Goal: Task Accomplishment & Management: Manage account settings

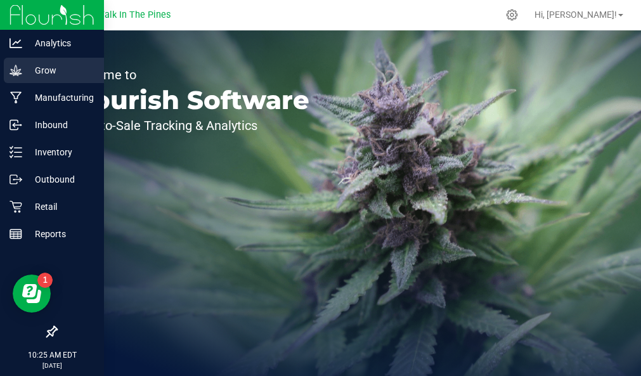
click at [31, 75] on p "Grow" at bounding box center [60, 70] width 76 height 15
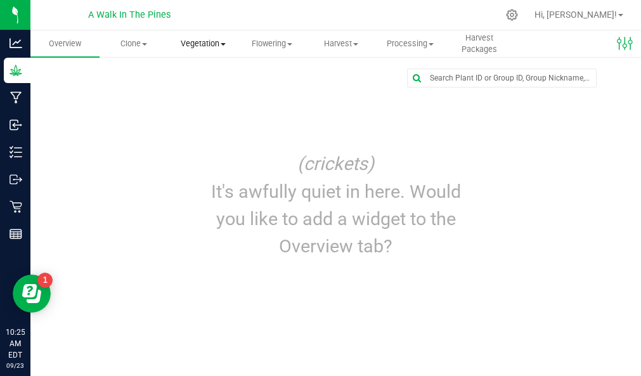
click at [200, 45] on span "Vegetation" at bounding box center [203, 43] width 68 height 11
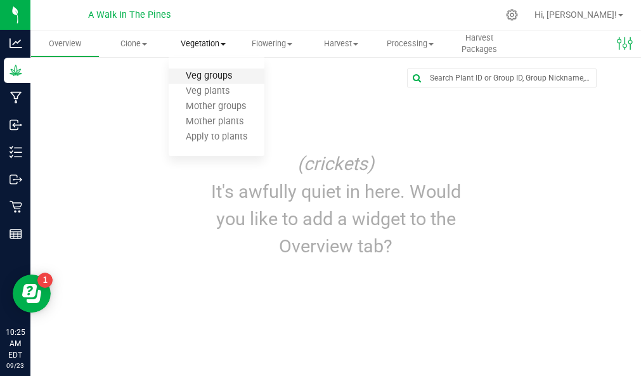
click at [202, 79] on span "Veg groups" at bounding box center [209, 76] width 81 height 11
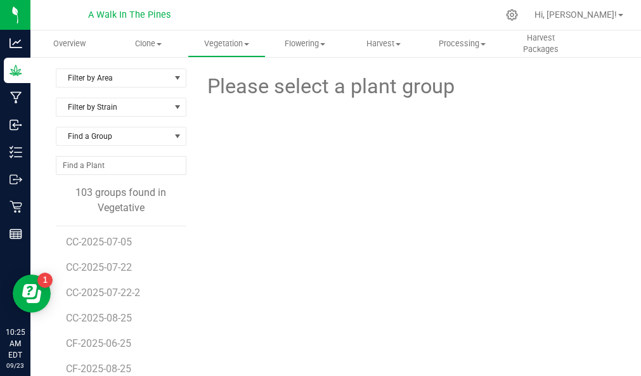
scroll to position [231, 0]
click at [94, 295] on span "CC-2025-07-22-2" at bounding box center [105, 292] width 79 height 12
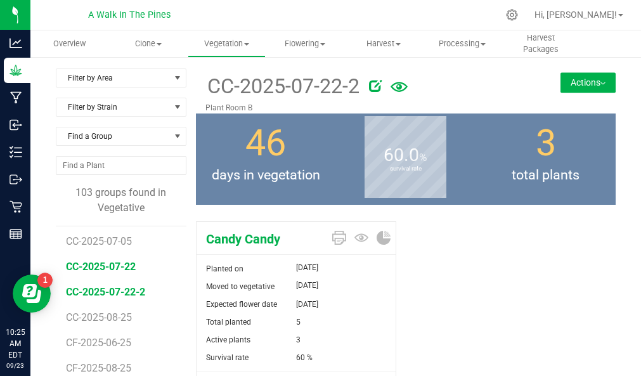
click at [100, 265] on span "CC-2025-07-22" at bounding box center [101, 267] width 70 height 12
click at [100, 336] on li "CF-2025-06-25" at bounding box center [121, 337] width 111 height 25
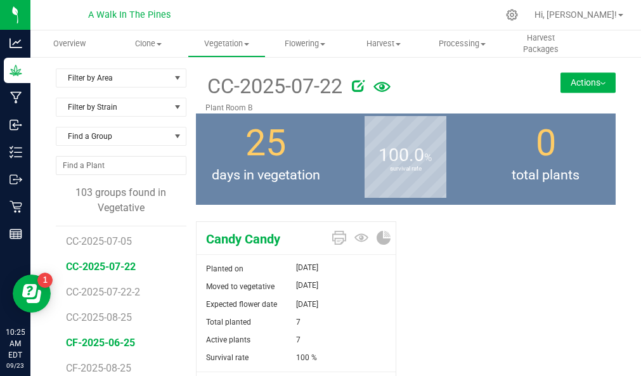
click at [98, 341] on span "CF-2025-06-25" at bounding box center [100, 343] width 69 height 12
click at [583, 82] on button "Actions" at bounding box center [588, 82] width 55 height 20
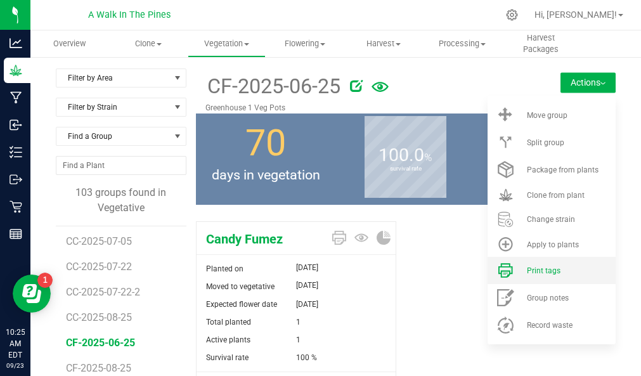
click at [530, 271] on span "Print tags" at bounding box center [544, 270] width 34 height 9
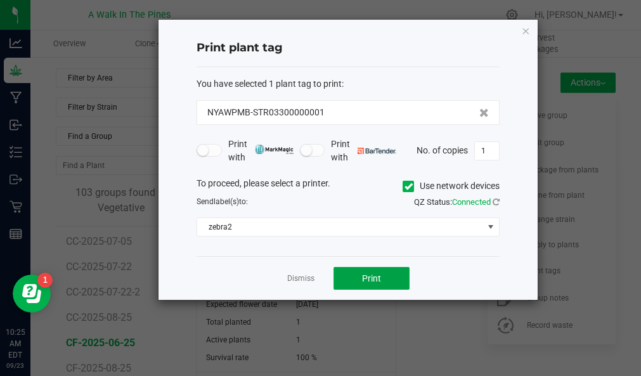
click at [377, 279] on span "Print" at bounding box center [371, 278] width 19 height 10
drag, startPoint x: 438, startPoint y: 248, endPoint x: 411, endPoint y: 212, distance: 44.8
click at [411, 212] on div "You have selected 1 plant tag to print : NYAWPMB-STR03300000001 Print with Prin…" at bounding box center [348, 162] width 303 height 190
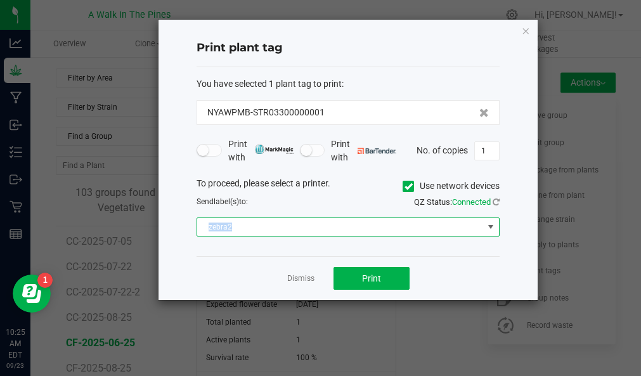
click at [375, 223] on span "zebra2" at bounding box center [340, 227] width 286 height 18
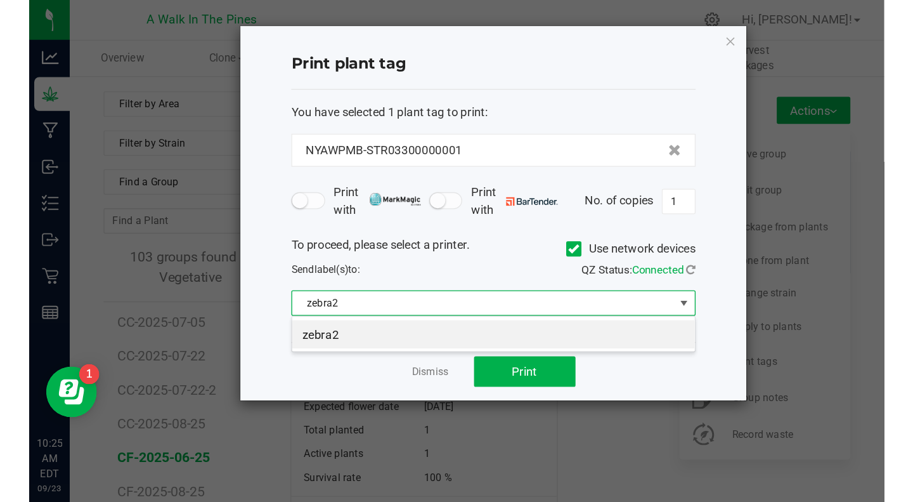
scroll to position [19, 303]
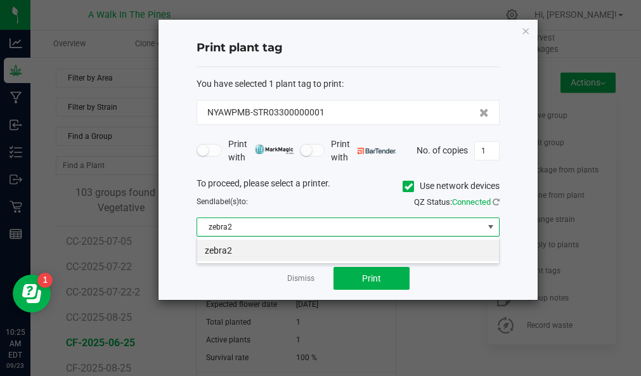
click at [342, 196] on div "Send label(s) to:" at bounding box center [267, 201] width 161 height 11
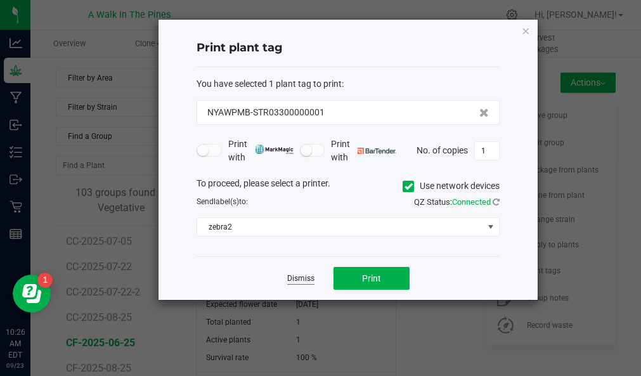
click at [300, 278] on link "Dismiss" at bounding box center [300, 278] width 27 height 11
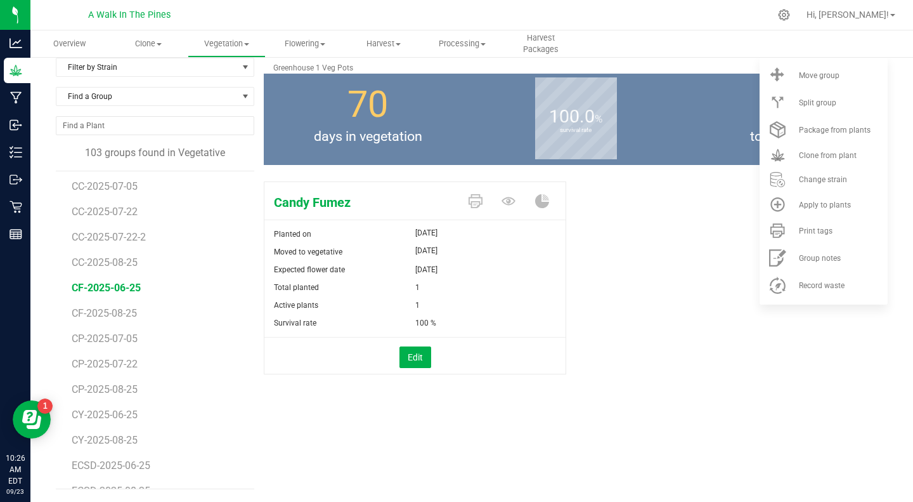
scroll to position [0, 0]
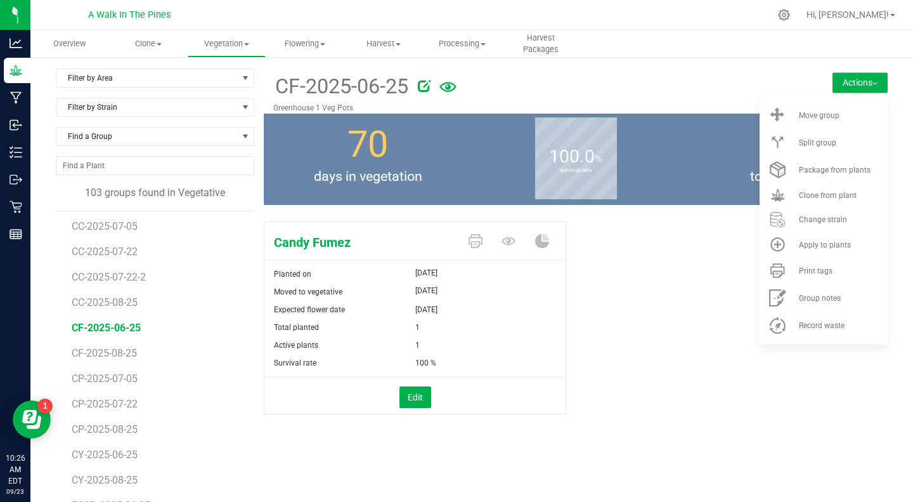
click at [641, 303] on div "Candy Fumez Planted on Jun 25, 2025 Moved to vegetative Jul 15, 2025 Expected f…" at bounding box center [576, 331] width 624 height 230
click at [641, 88] on button "Actions" at bounding box center [860, 82] width 55 height 20
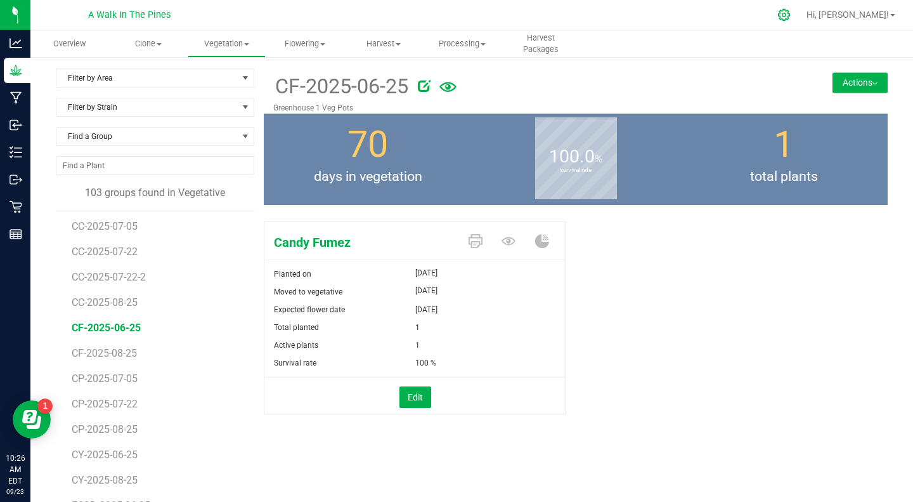
click at [641, 11] on icon at bounding box center [784, 14] width 13 height 13
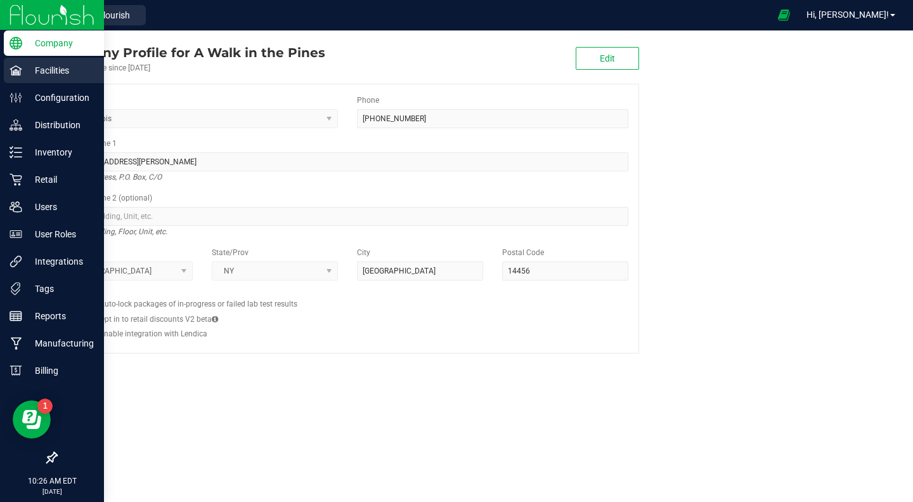
click at [43, 72] on p "Facilities" at bounding box center [60, 70] width 76 height 15
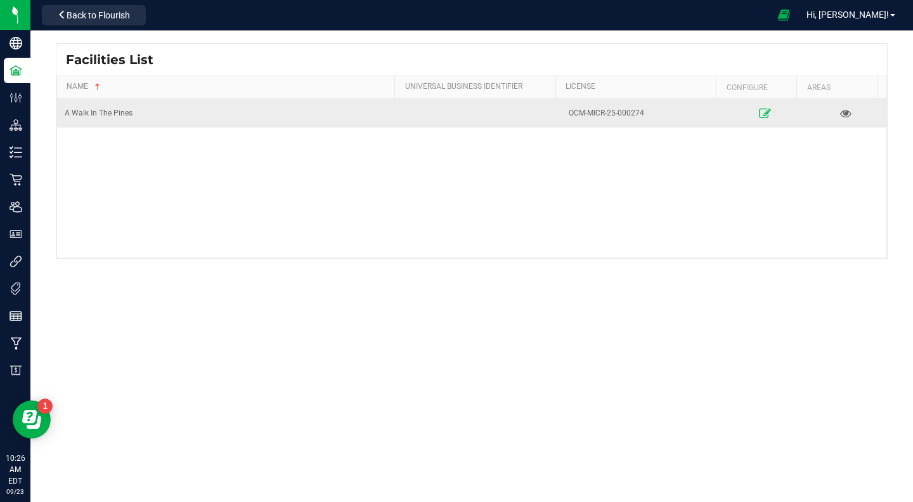
click at [641, 112] on link at bounding box center [764, 113] width 73 height 20
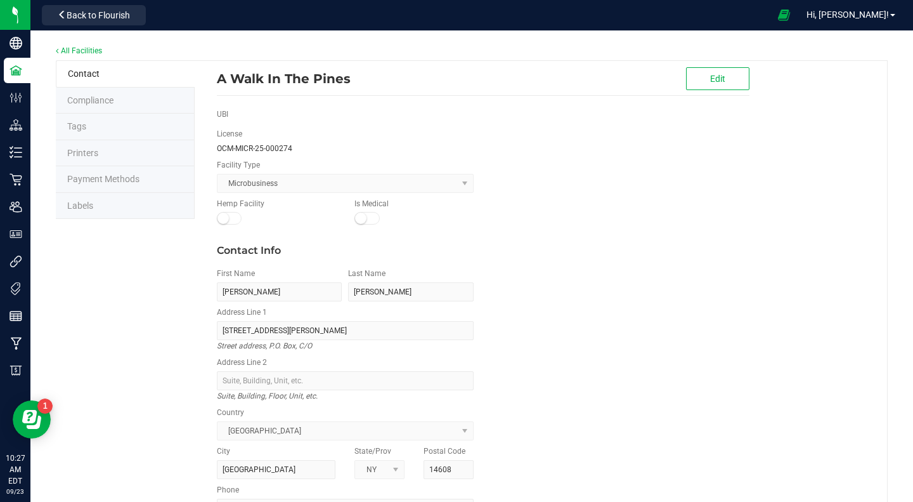
click at [95, 156] on span "Printers" at bounding box center [82, 153] width 31 height 10
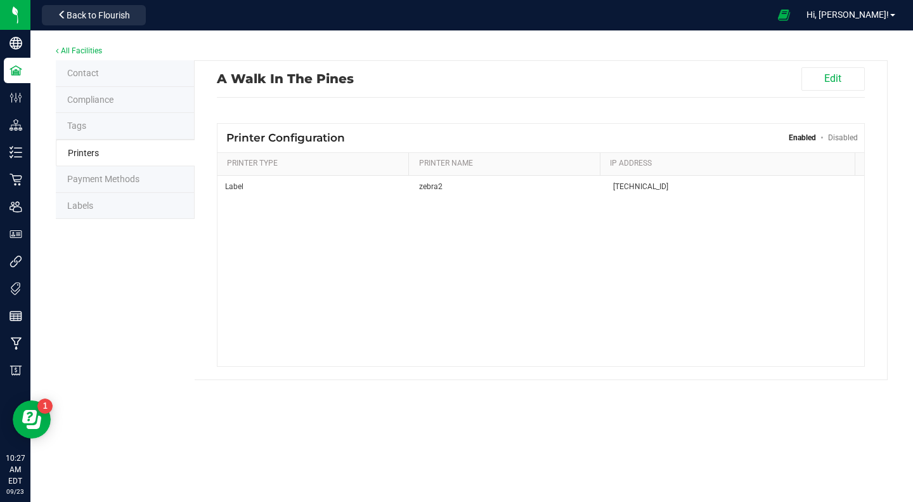
click at [417, 328] on div "Label zebra2 192.168.1.127" at bounding box center [541, 271] width 647 height 190
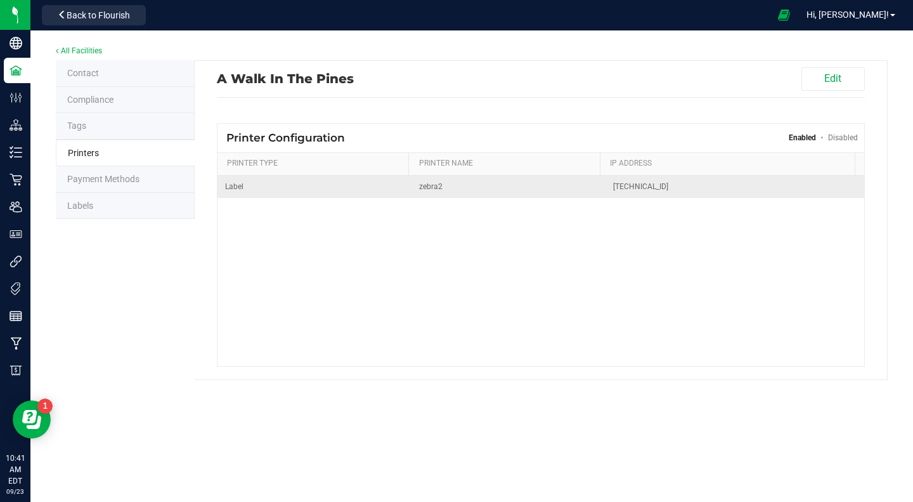
click at [360, 186] on span "Label" at bounding box center [314, 187] width 179 height 12
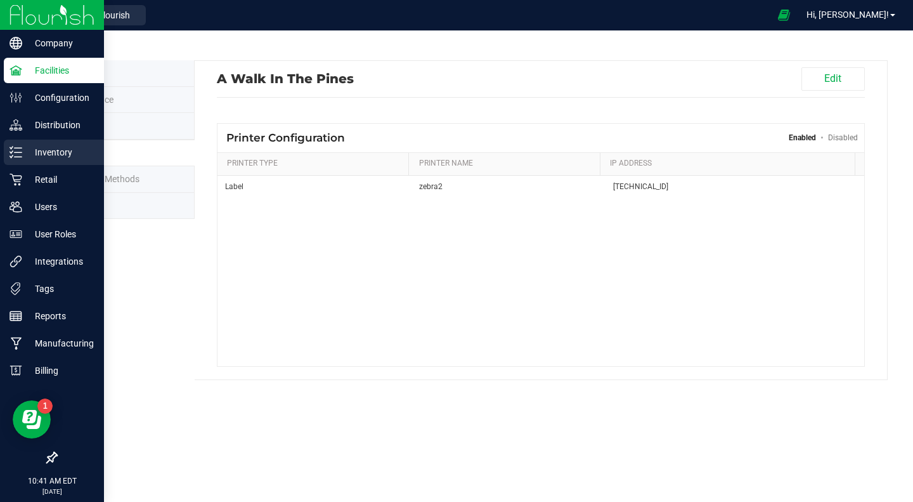
click at [49, 155] on p "Inventory" at bounding box center [60, 152] width 76 height 15
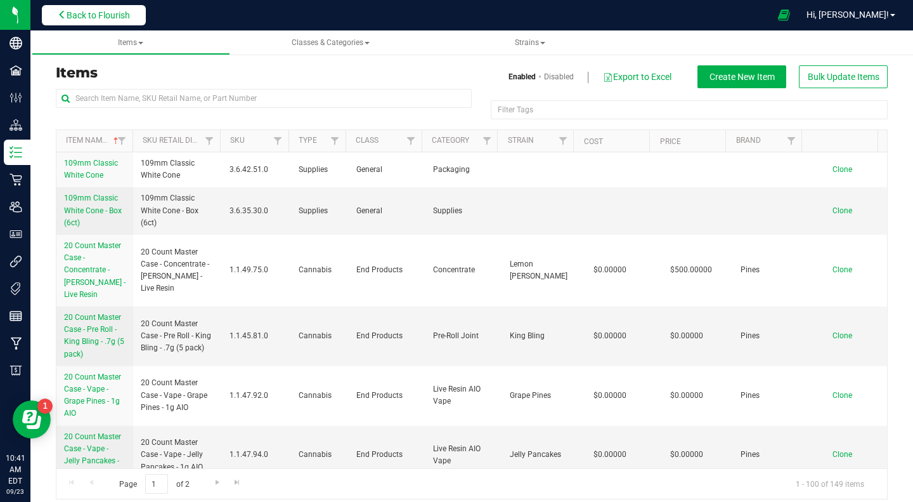
click at [53, 24] on button "Back to Flourish" at bounding box center [94, 15] width 104 height 20
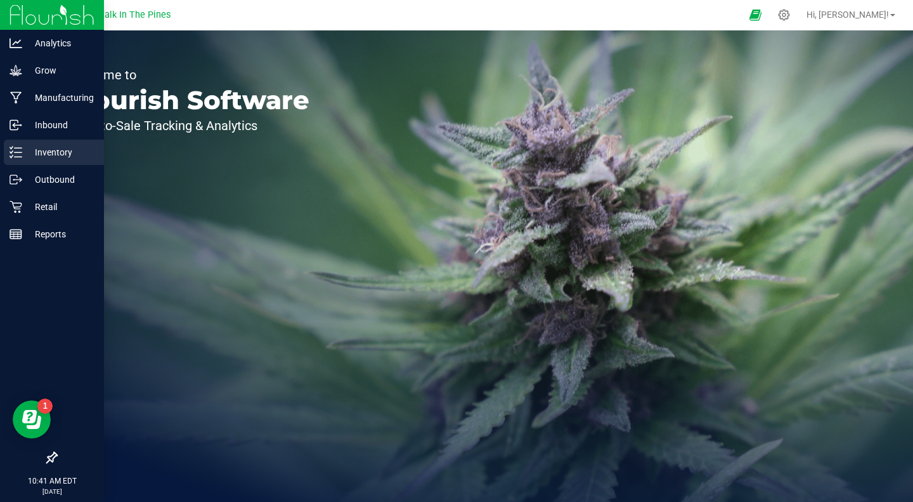
click at [42, 147] on p "Inventory" at bounding box center [60, 152] width 76 height 15
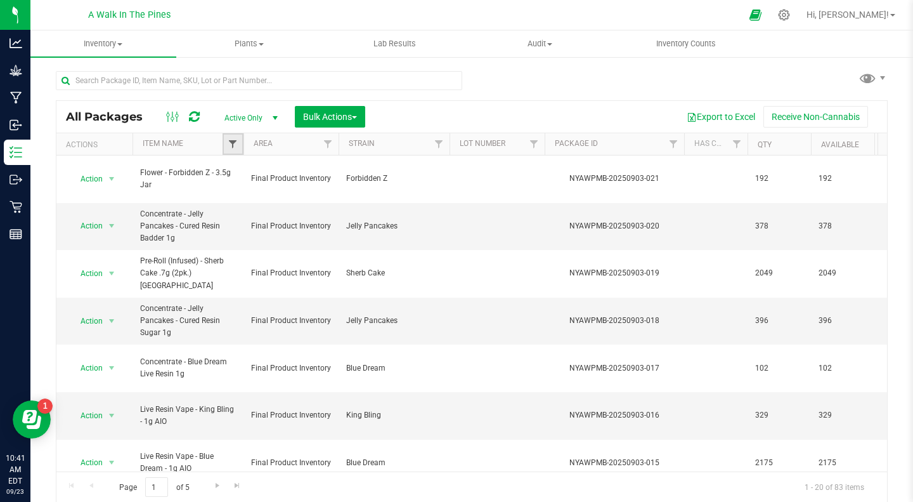
click at [233, 143] on span "Filter" at bounding box center [233, 144] width 10 height 10
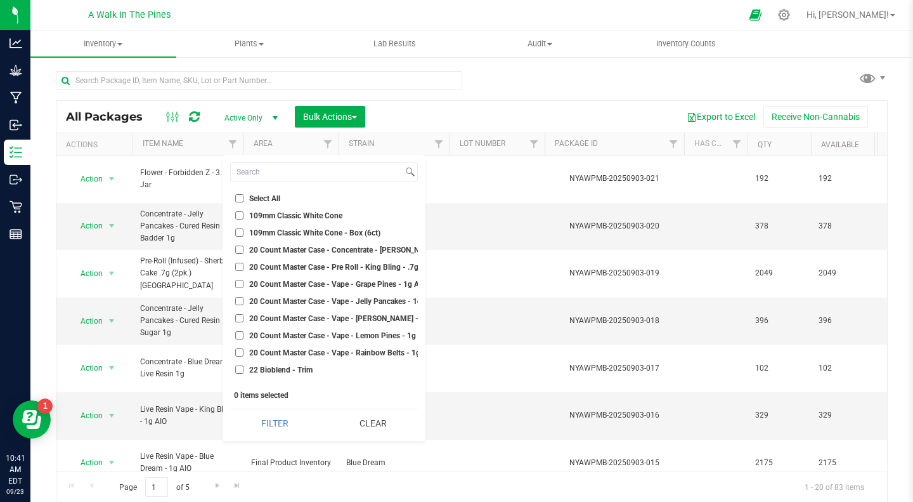
click at [502, 75] on div "All Packages Active Only Active Only Lab Samples Locked All Bulk Actions Add to…" at bounding box center [472, 280] width 832 height 443
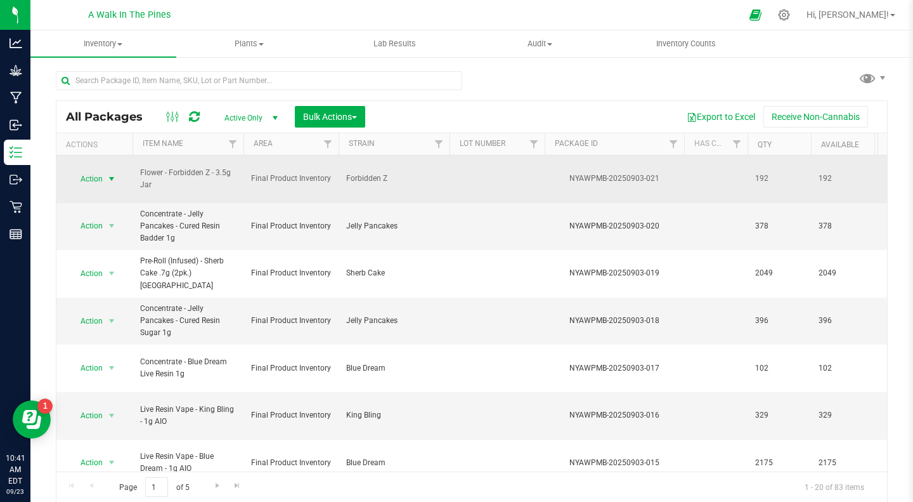
click at [97, 170] on span "Action" at bounding box center [86, 179] width 34 height 18
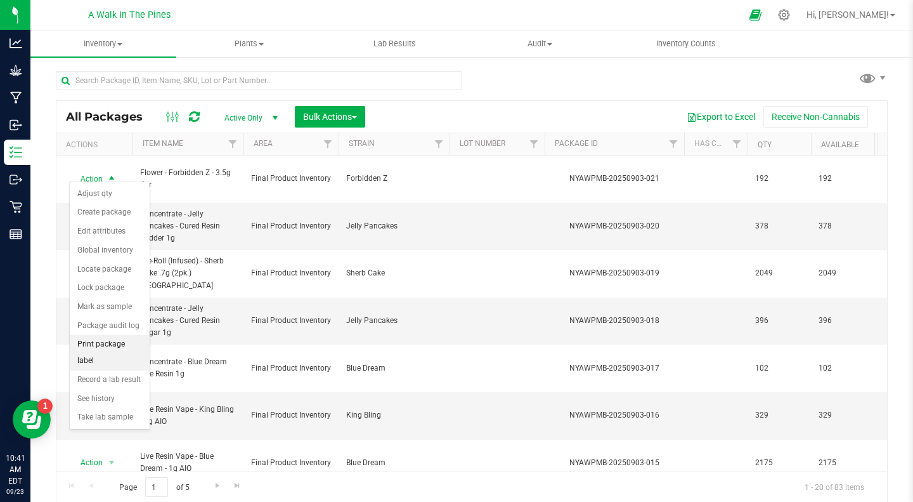
click at [119, 348] on li "Print package label" at bounding box center [110, 352] width 80 height 35
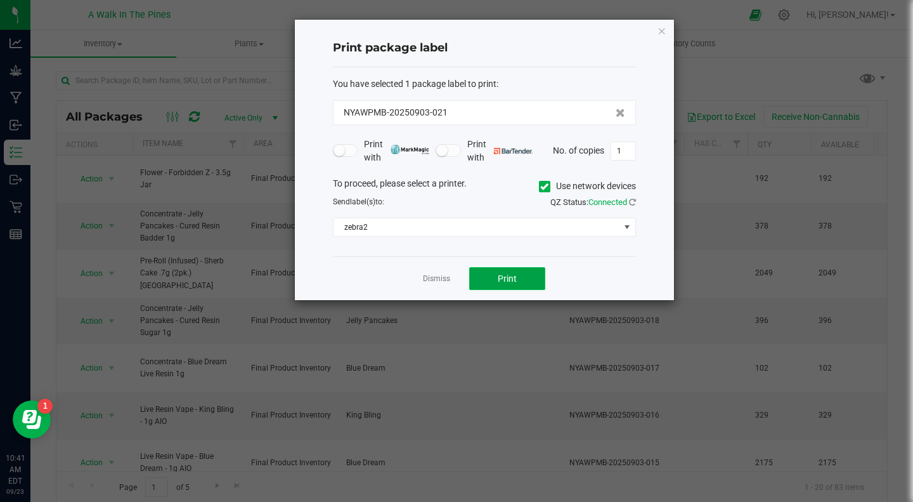
click at [506, 280] on span "Print" at bounding box center [507, 278] width 19 height 10
click at [432, 278] on link "Dismiss" at bounding box center [436, 278] width 27 height 11
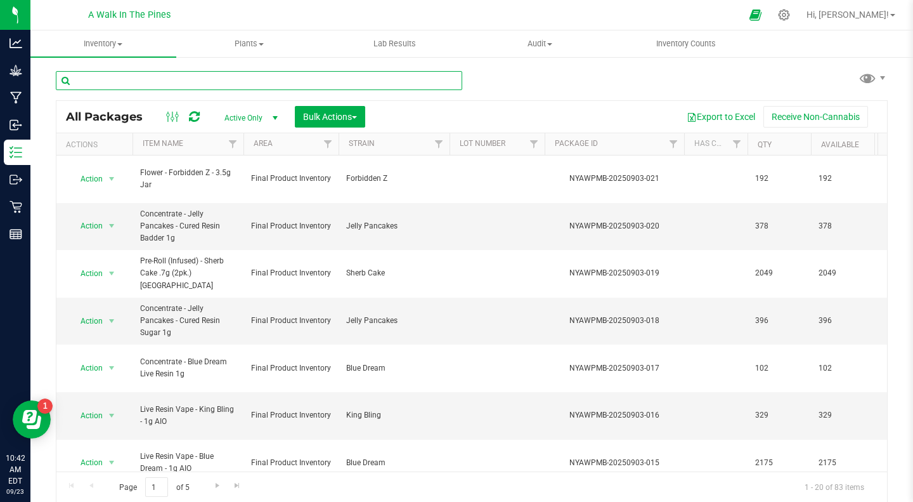
click at [429, 85] on input "text" at bounding box center [259, 80] width 407 height 19
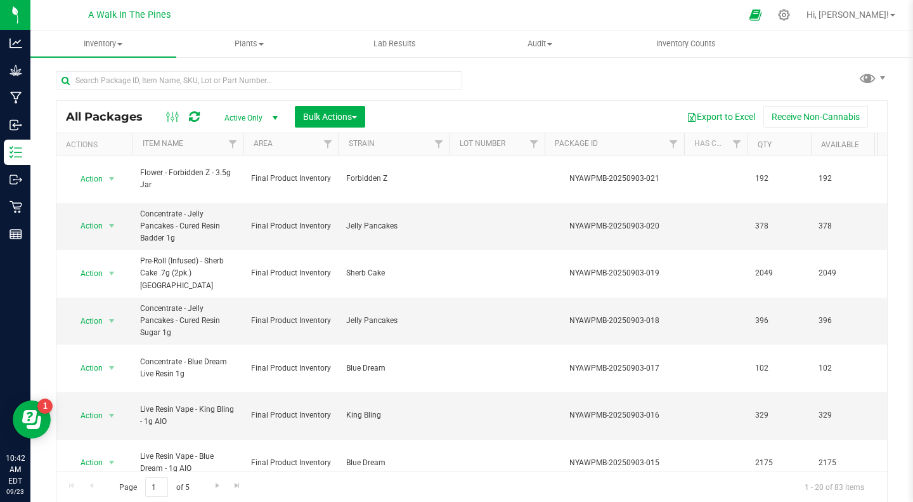
click at [525, 91] on div "All Packages Active Only Active Only Lab Samples Locked All Bulk Actions Add to…" at bounding box center [472, 280] width 832 height 443
click at [641, 26] on div at bounding box center [785, 14] width 32 height 27
click at [641, 19] on icon at bounding box center [784, 15] width 12 height 12
click at [791, 13] on icon at bounding box center [784, 14] width 13 height 13
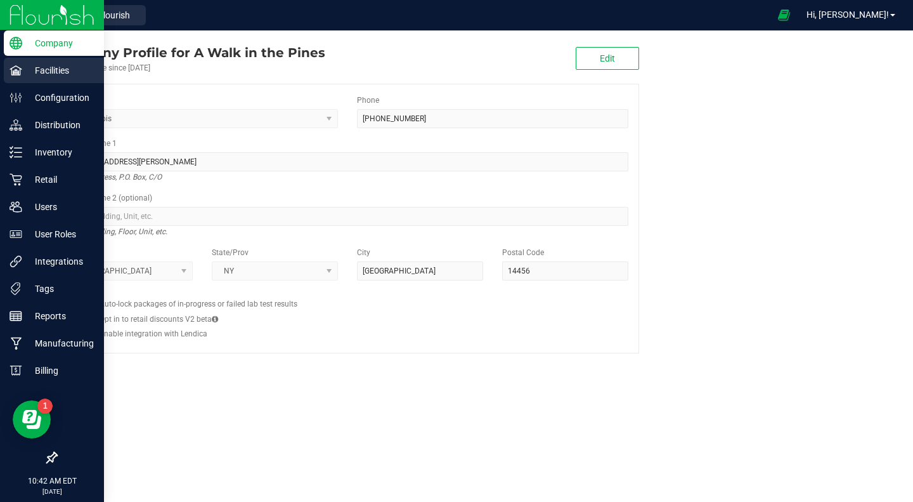
click at [31, 74] on p "Facilities" at bounding box center [60, 70] width 76 height 15
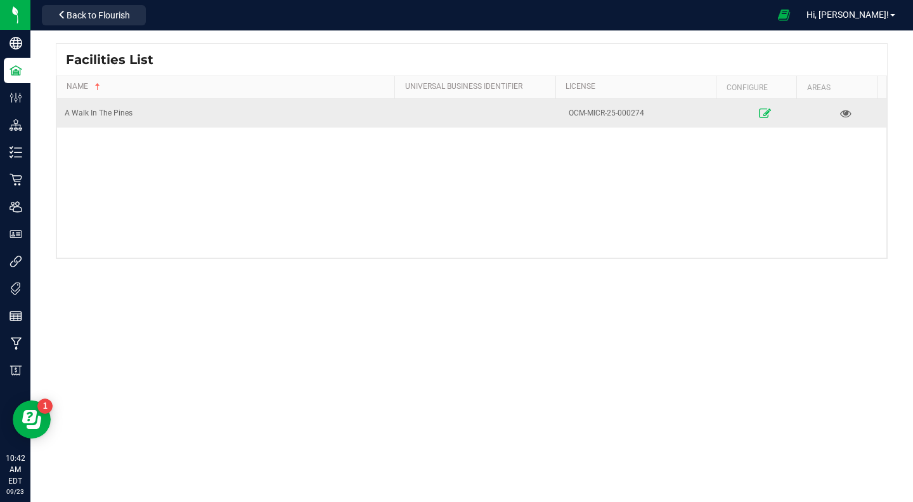
click at [760, 115] on icon at bounding box center [765, 112] width 12 height 9
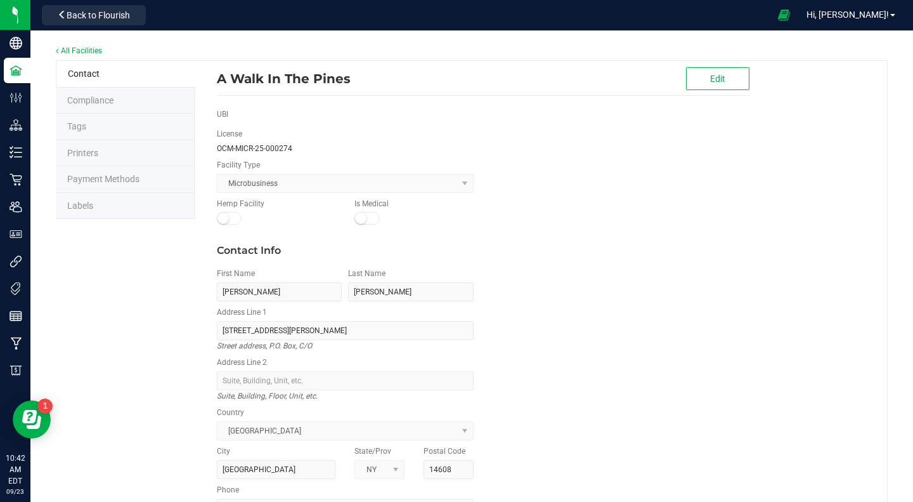
click at [74, 148] on span "Printers" at bounding box center [82, 153] width 31 height 10
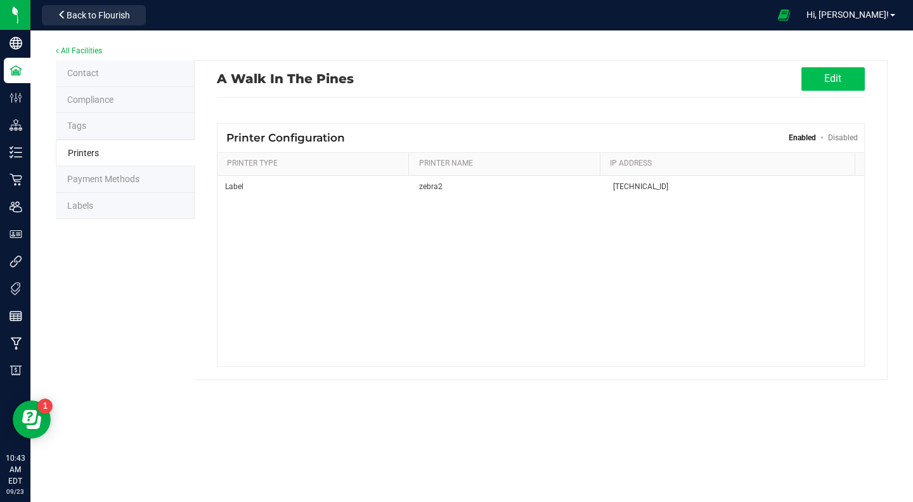
click at [834, 77] on button "Edit" at bounding box center [833, 78] width 63 height 23
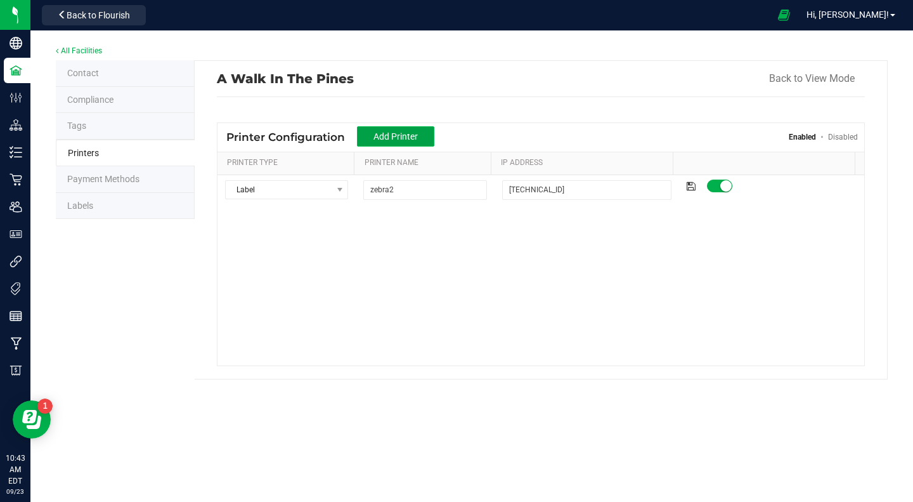
click at [382, 134] on span "Add Printer" at bounding box center [396, 136] width 44 height 10
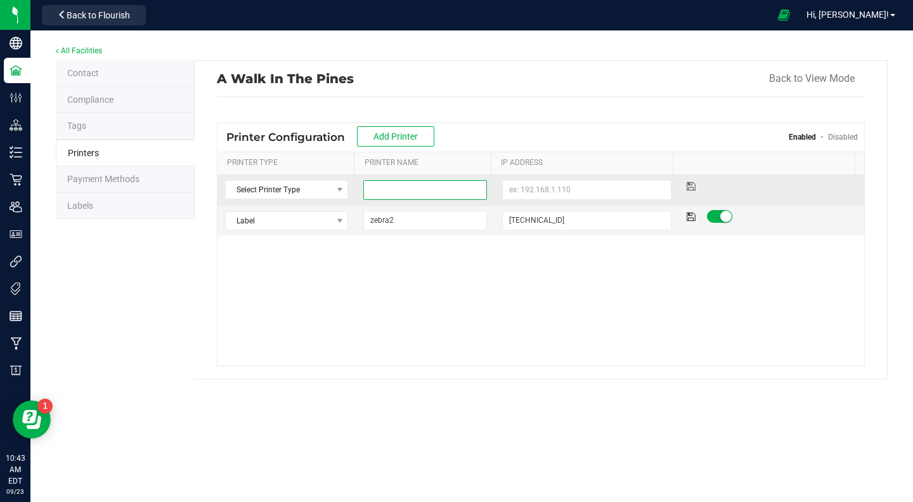
click at [397, 192] on input at bounding box center [425, 190] width 124 height 20
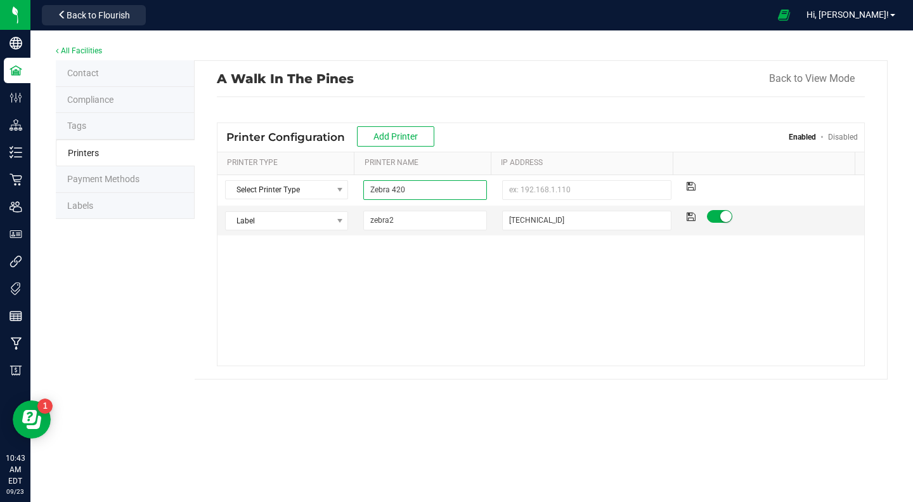
type input "Zebra 420"
click at [421, 303] on div "Select Printer Type Select Printer Type Receipt Label Other Zebra 420 Label Sel…" at bounding box center [541, 270] width 647 height 190
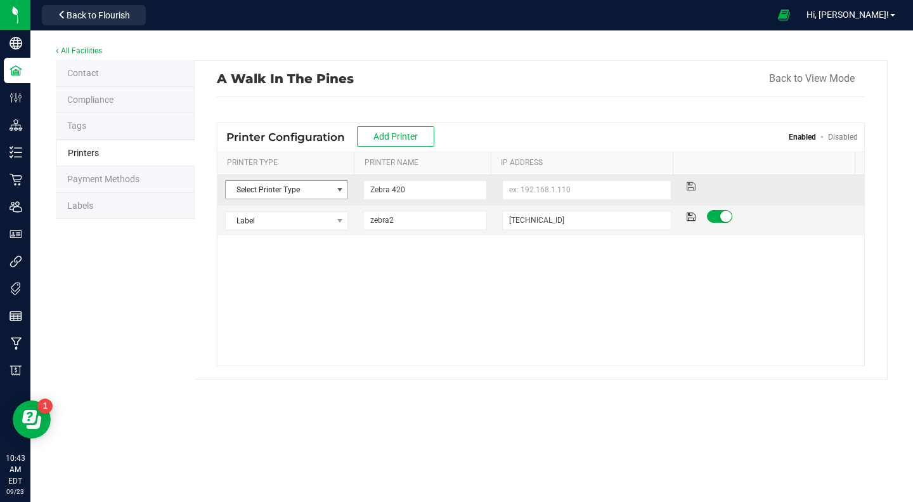
click at [328, 195] on span "Select Printer Type" at bounding box center [279, 190] width 107 height 18
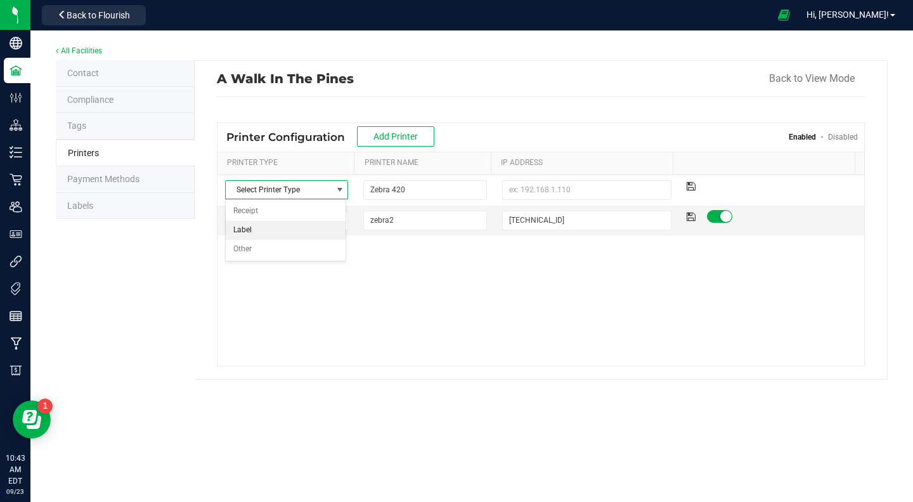
click at [265, 230] on li "Label" at bounding box center [286, 230] width 121 height 19
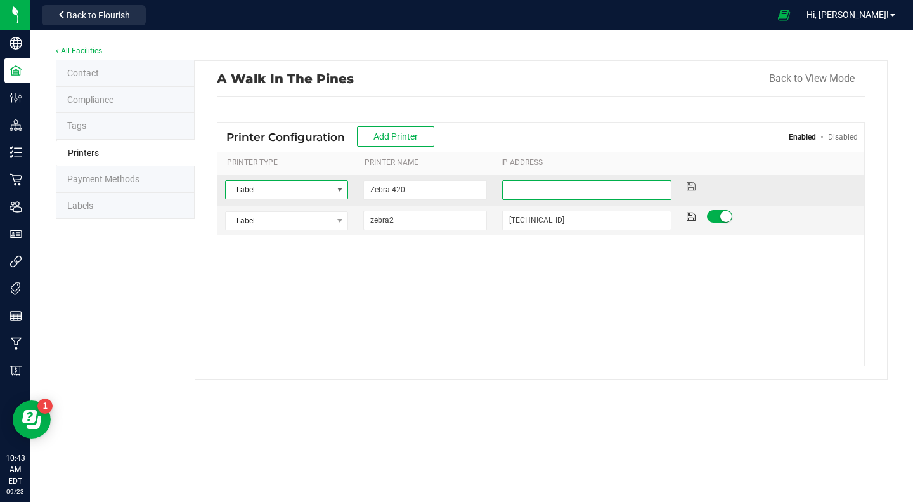
click at [537, 195] on input at bounding box center [587, 190] width 170 height 20
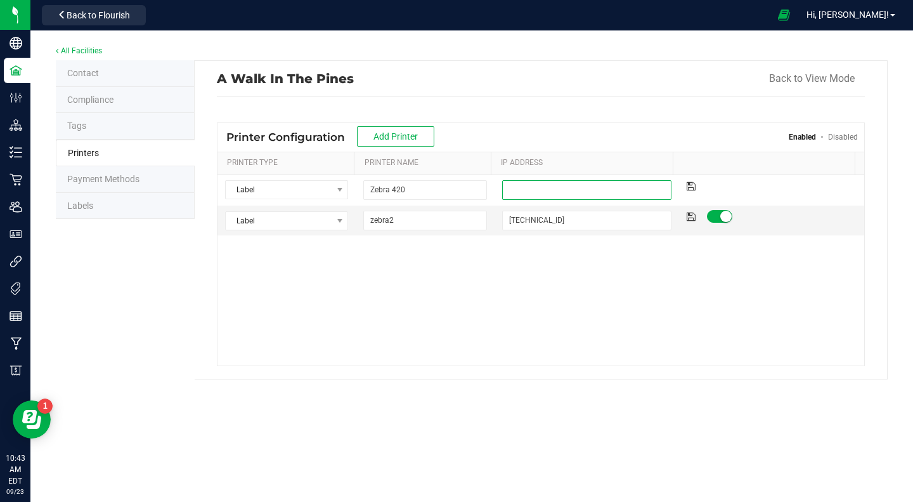
paste input "[TECHNICAL_ID]"
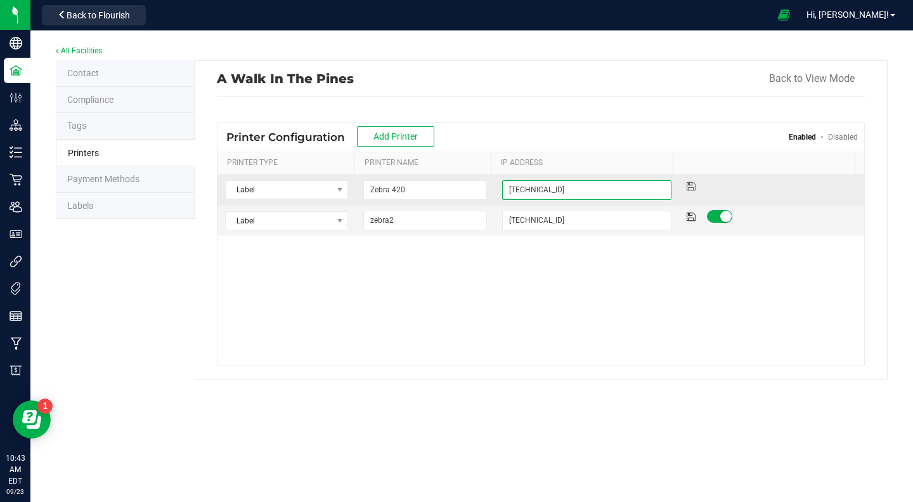
type input "[TECHNICAL_ID]"
click at [687, 186] on icon at bounding box center [691, 186] width 9 height 8
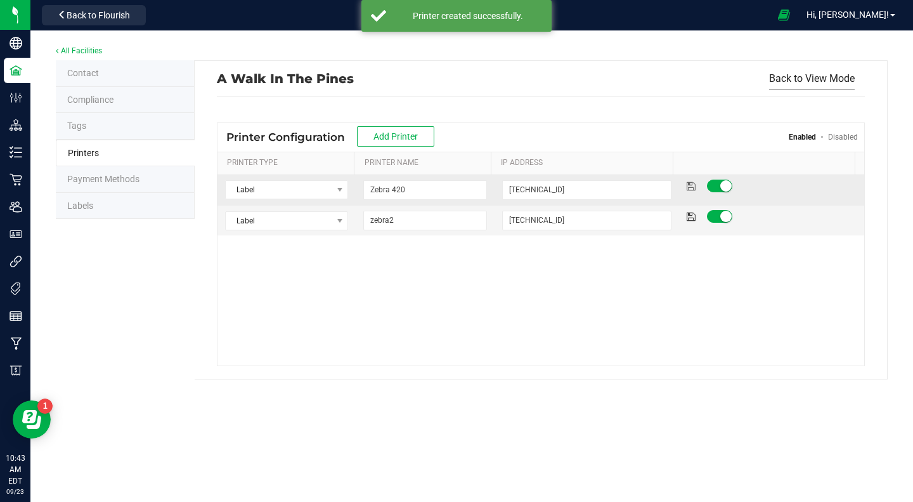
click at [818, 83] on button "Back to View Mode" at bounding box center [812, 78] width 86 height 23
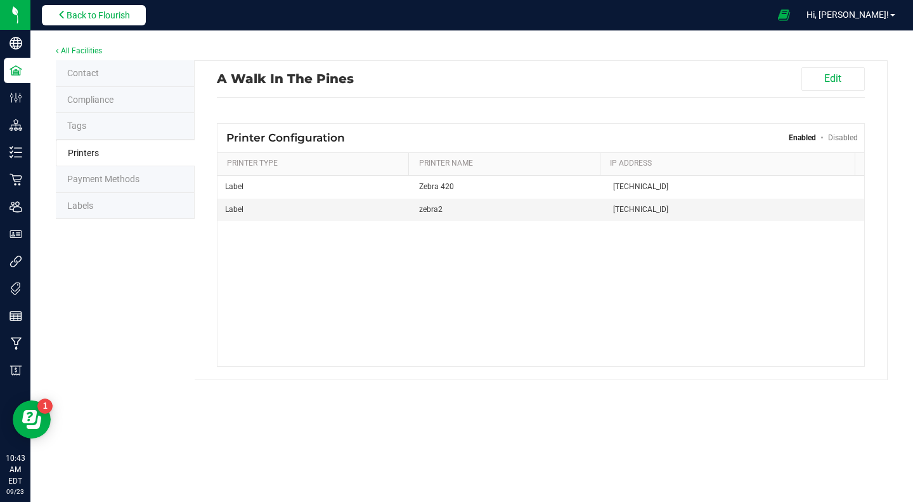
click at [97, 17] on span "Back to Flourish" at bounding box center [98, 15] width 63 height 10
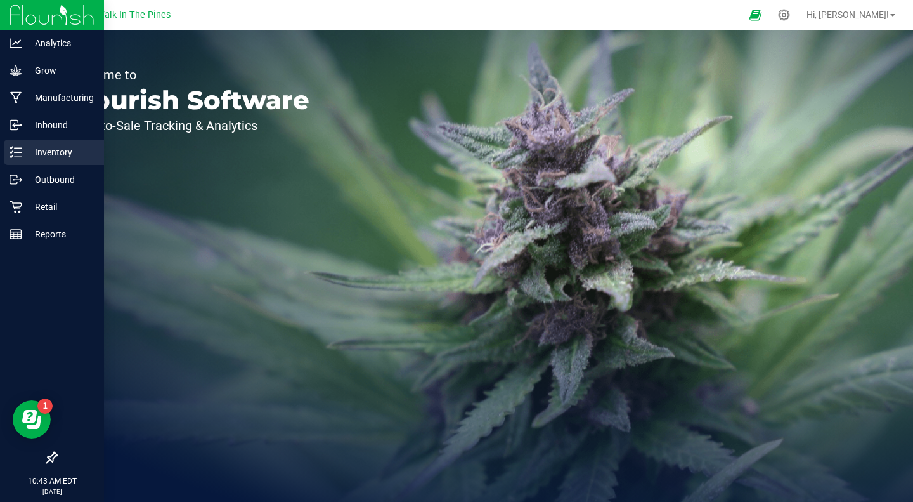
click at [38, 153] on p "Inventory" at bounding box center [60, 152] width 76 height 15
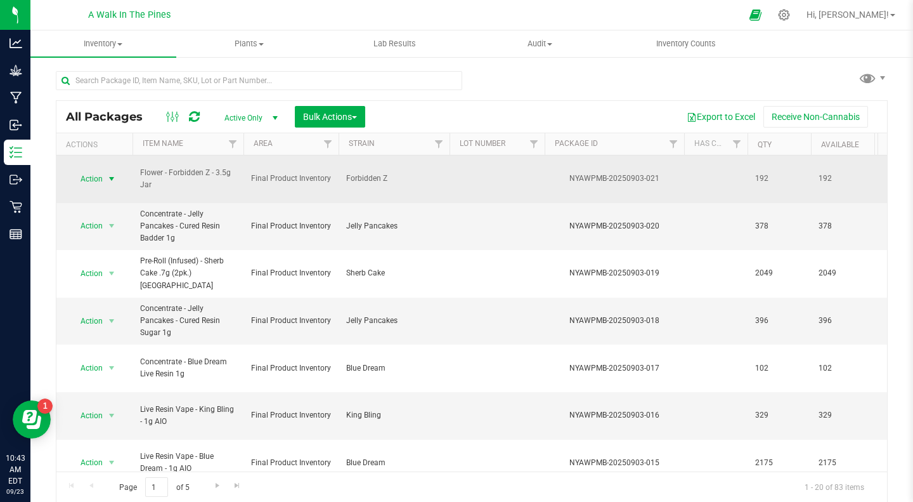
click at [107, 174] on span "select" at bounding box center [112, 179] width 10 height 10
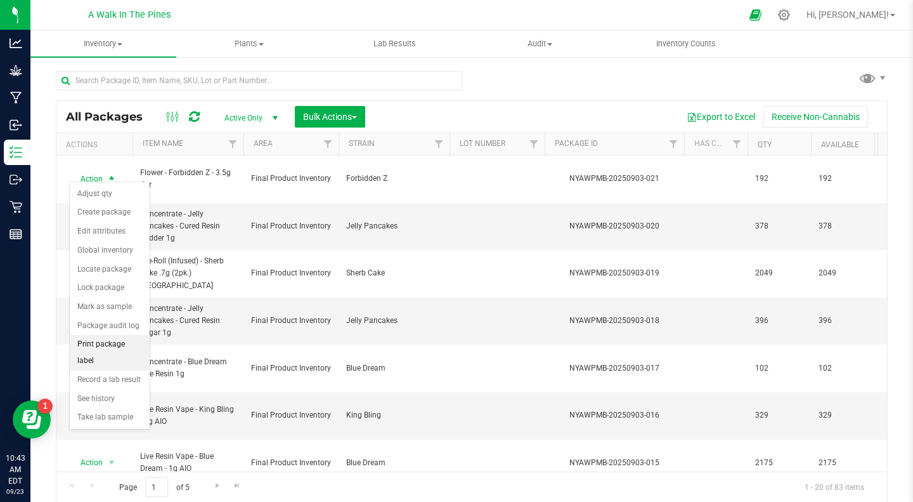
click at [116, 344] on li "Print package label" at bounding box center [110, 352] width 80 height 35
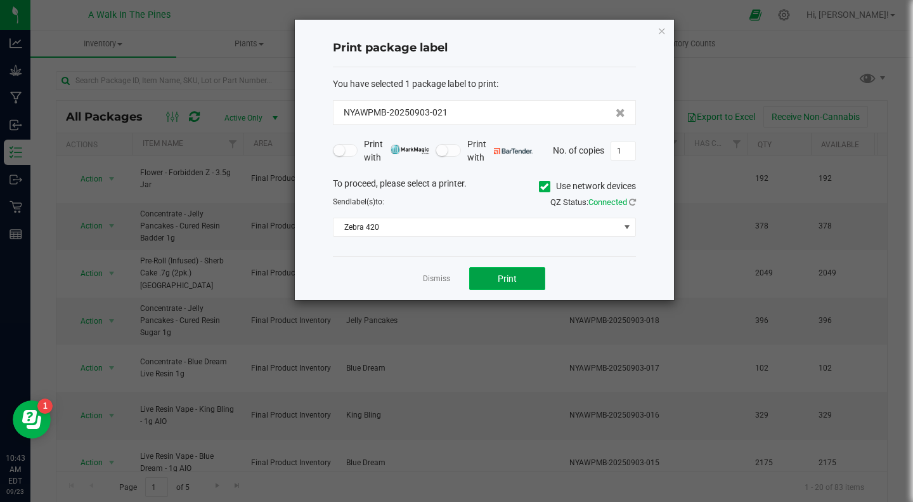
click at [498, 281] on span "Print" at bounding box center [507, 278] width 19 height 10
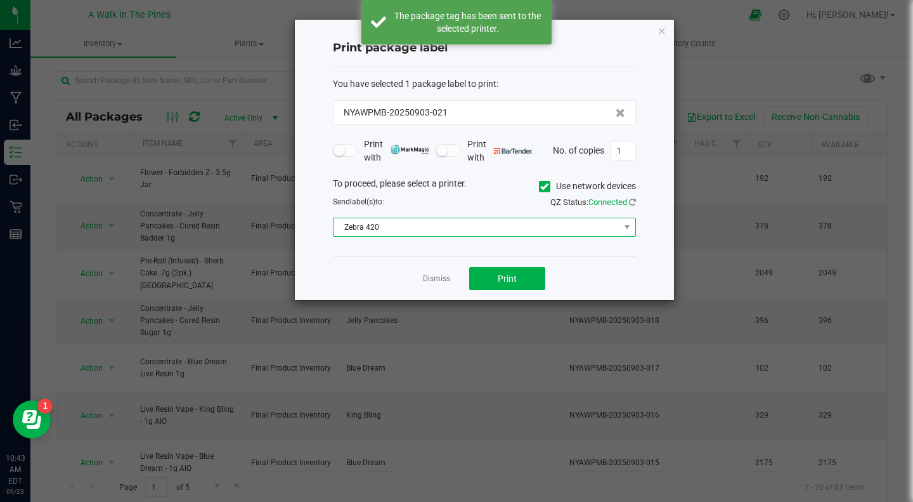
click at [414, 225] on span "Zebra 420" at bounding box center [477, 227] width 286 height 18
click at [371, 270] on li "zebra2" at bounding box center [485, 272] width 302 height 22
click at [493, 285] on button "Print" at bounding box center [507, 278] width 76 height 23
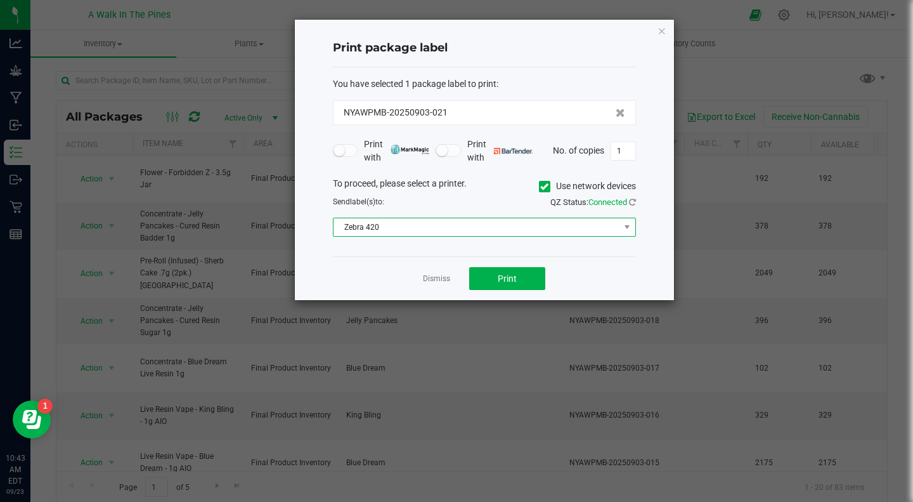
click at [410, 228] on span "Zebra 420" at bounding box center [477, 227] width 286 height 18
click at [349, 270] on li "zebra2" at bounding box center [485, 272] width 302 height 22
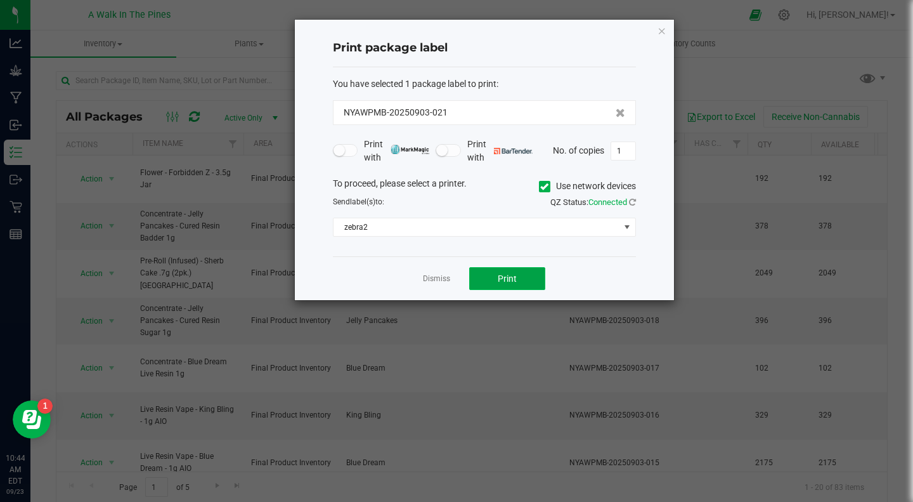
click at [485, 270] on button "Print" at bounding box center [507, 278] width 76 height 23
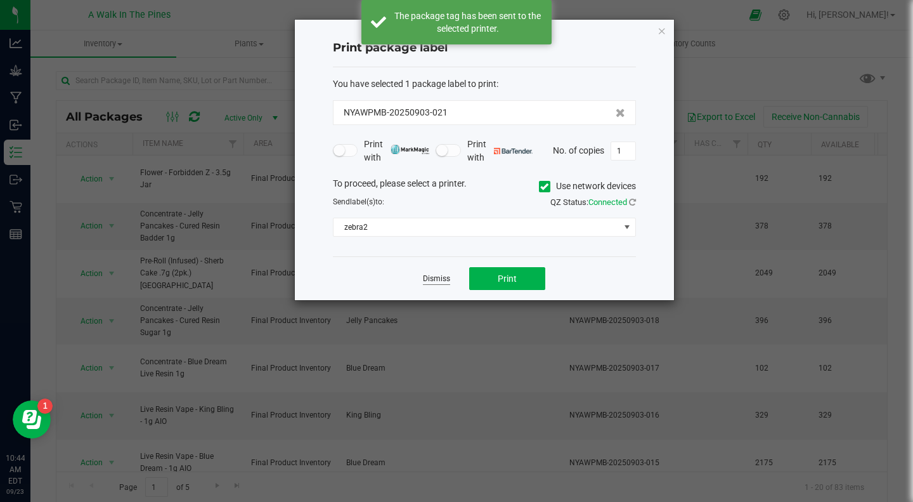
click at [433, 278] on link "Dismiss" at bounding box center [436, 278] width 27 height 11
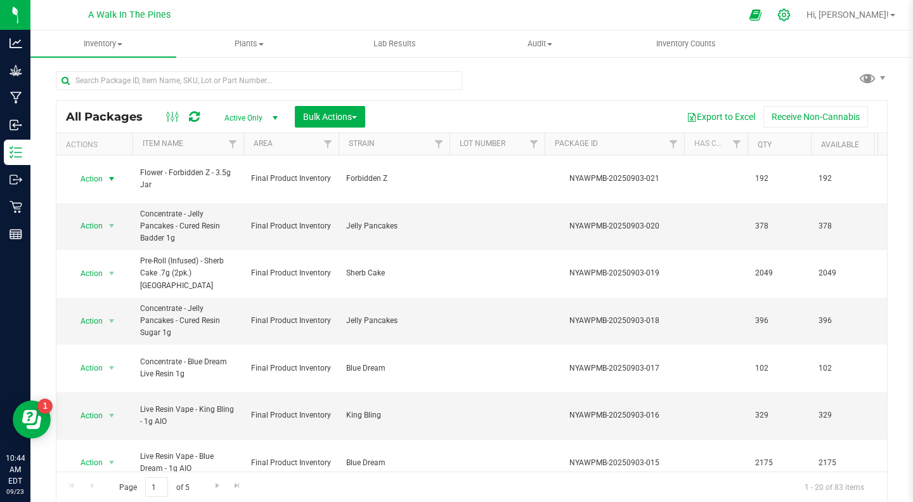
click at [791, 20] on icon at bounding box center [784, 14] width 13 height 13
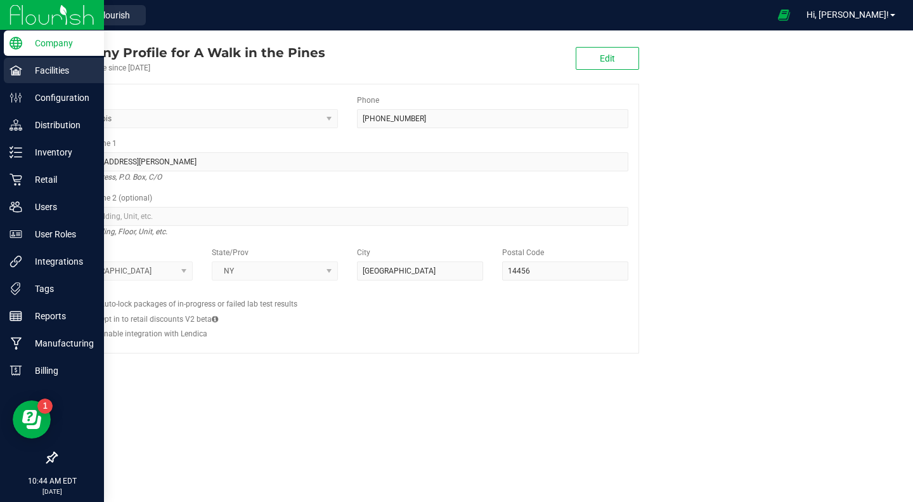
click at [62, 65] on p "Facilities" at bounding box center [60, 70] width 76 height 15
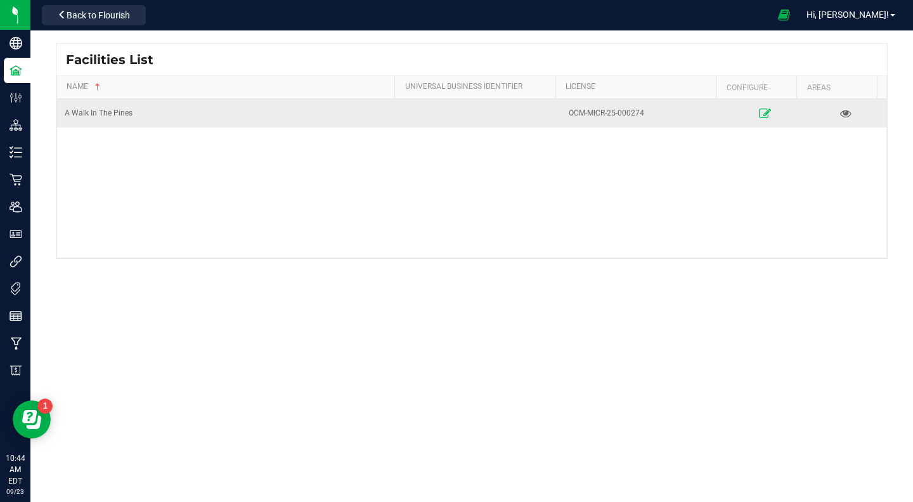
click at [759, 112] on icon at bounding box center [765, 112] width 12 height 9
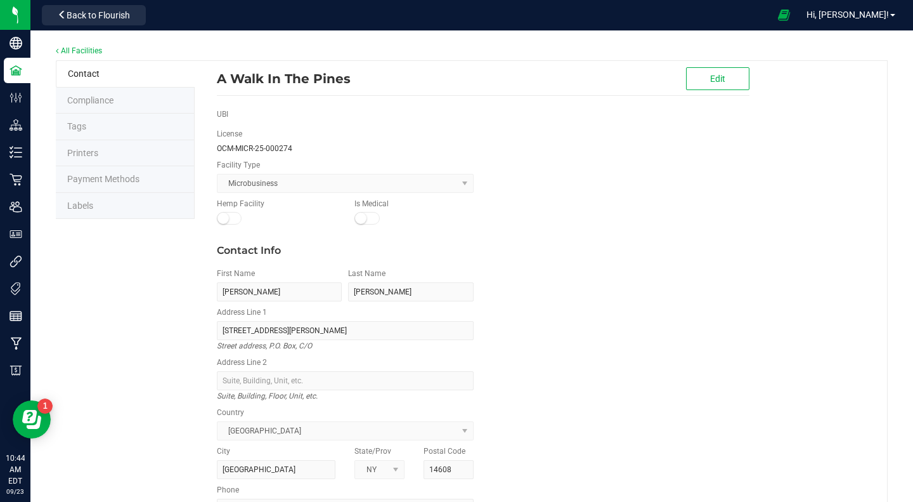
click at [100, 200] on li "Labels" at bounding box center [125, 206] width 139 height 27
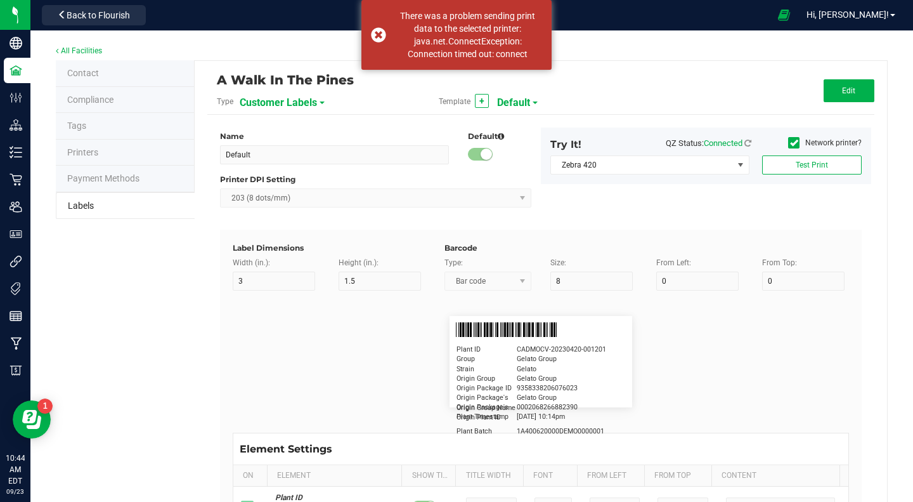
type input "2.25"
type input "1.25"
type input "20"
type input "5"
type input "Customer"
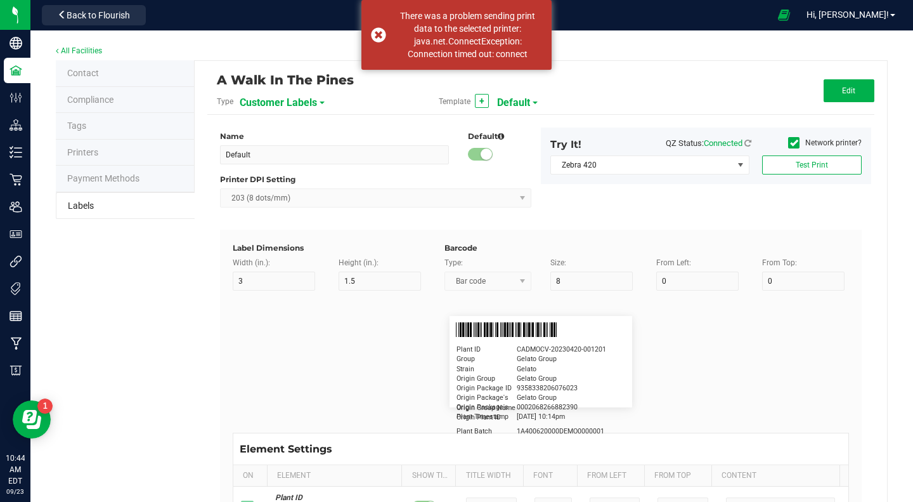
type input "15"
type input "5"
type input "[PERSON_NAME]"
type input "Product"
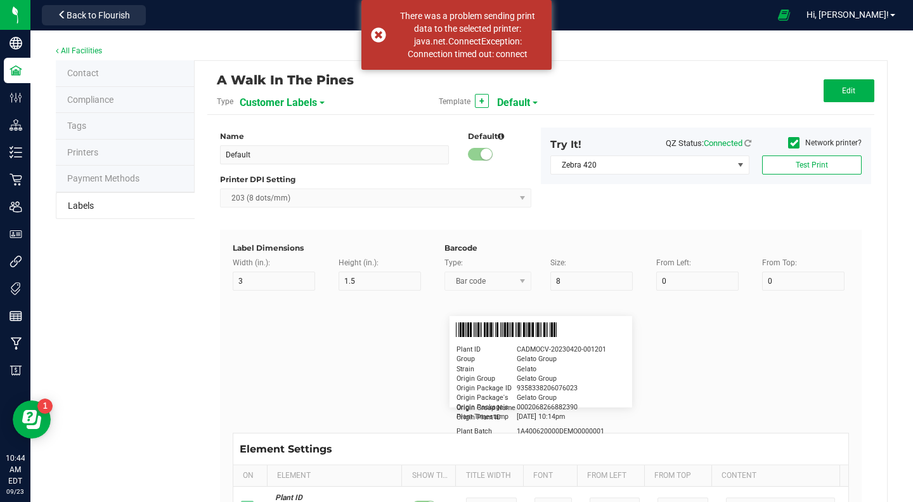
type input "15"
type input "5"
type input "10"
type input "GSC Oil Tincture"
type input "Qty"
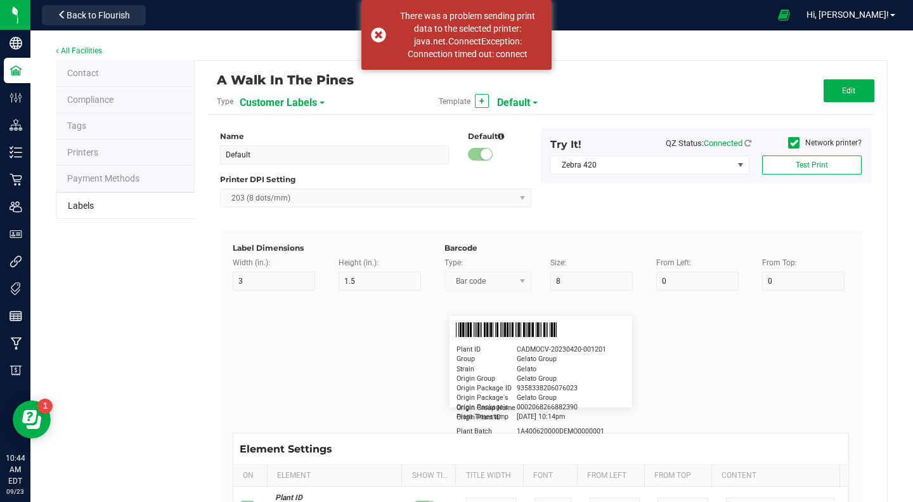
type input "5"
type input "15"
type input "3 ea"
type input "Physician"
type input "15"
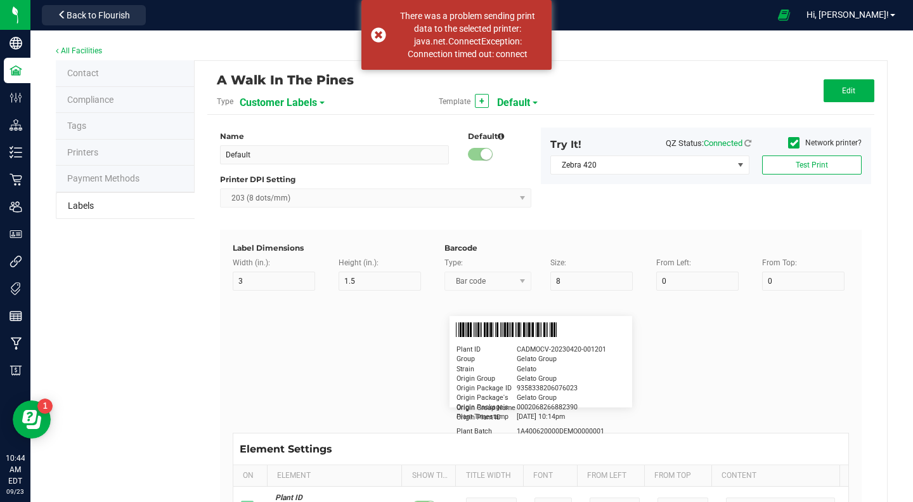
type input "5"
type input "Docfirst Doclast, MD."
type input "Order Date"
type input "15"
type input "5"
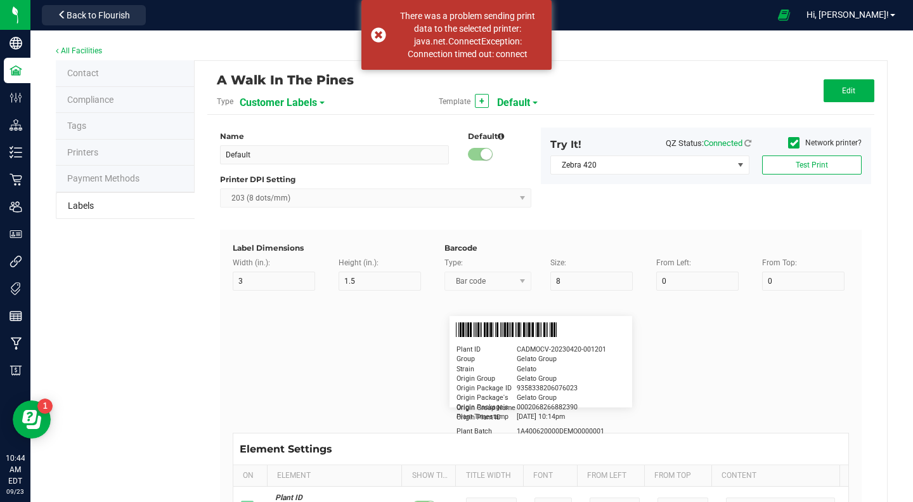
type input "25"
type input "[DATE] 1:17 pm"
type input "Package ID"
type input "15"
type input "5"
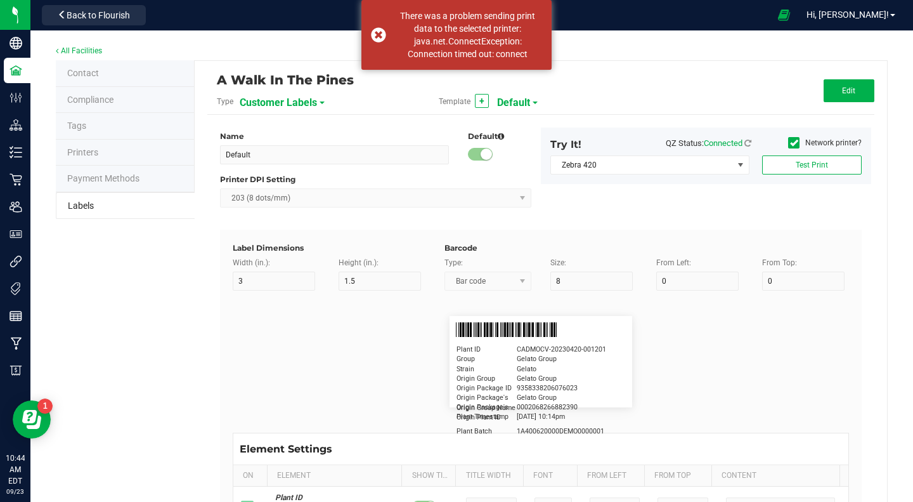
type input "10"
type input "CADMODS-20230420-096"
type input "Lot Number"
type input "15"
type input "5"
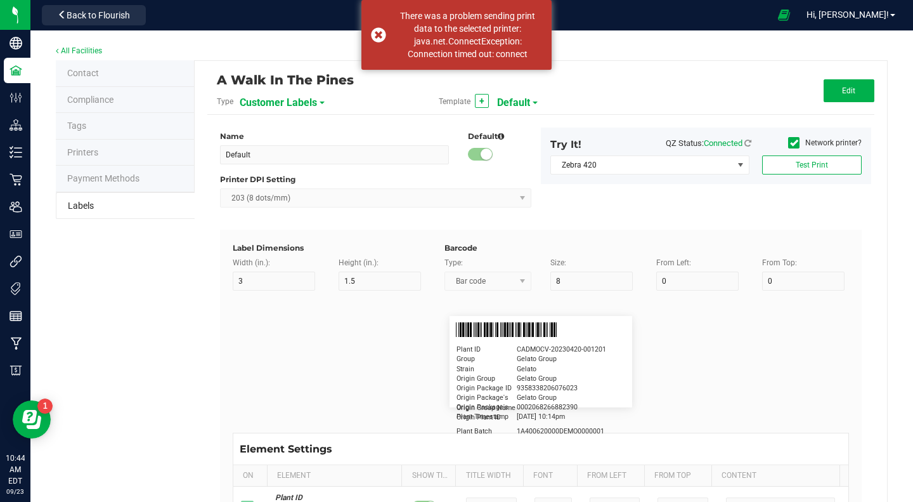
type input "10"
type input "LOTPXGDP-0912"
type input "Warning"
type input "15"
type input "5"
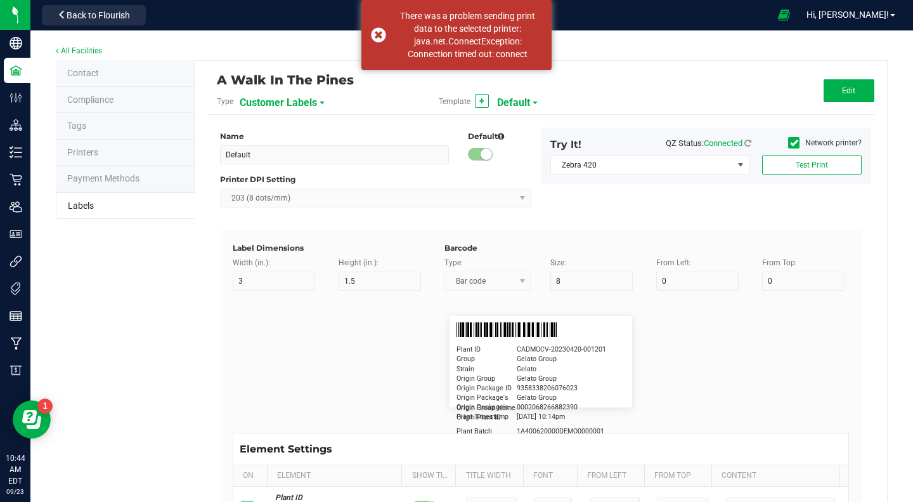
type input "30"
type input "Type Warning Here"
type input "Brand"
type input "15"
type input "5"
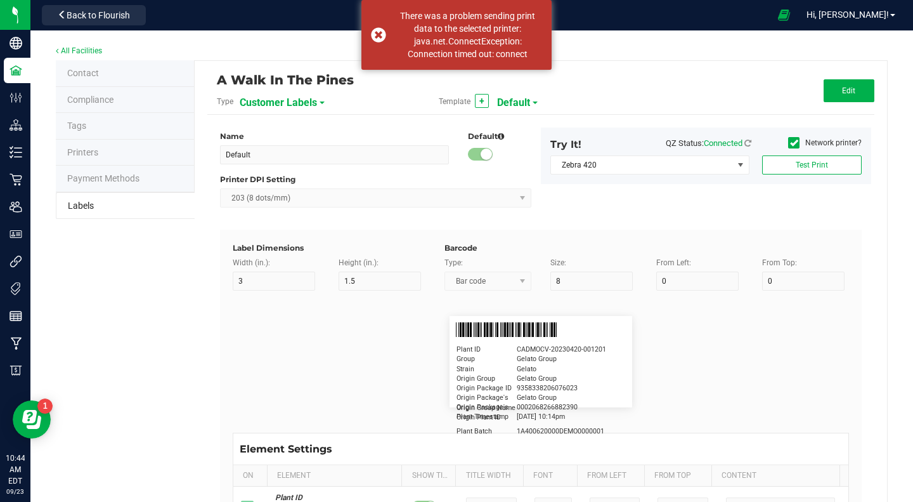
type input "30"
type input "Cannabis Co."
type input "NDC Number"
type input "15"
type input "5"
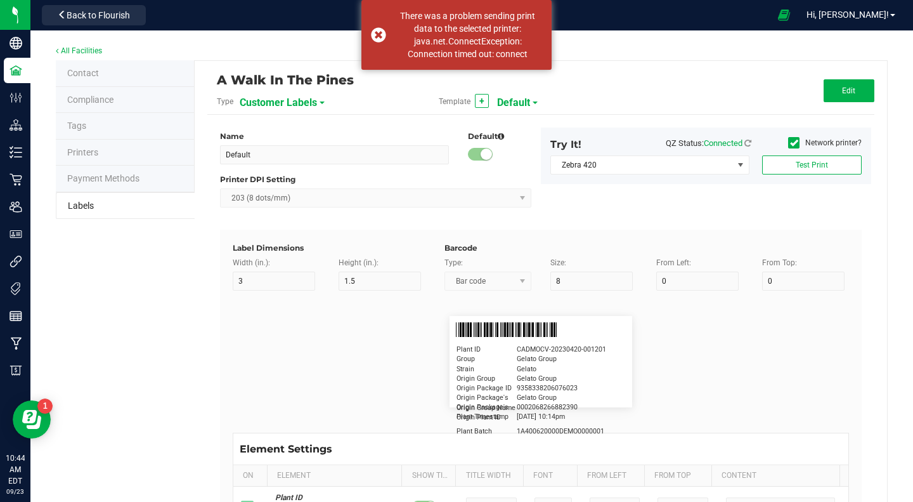
type input "30"
type input "[PHONE_NUMBER]"
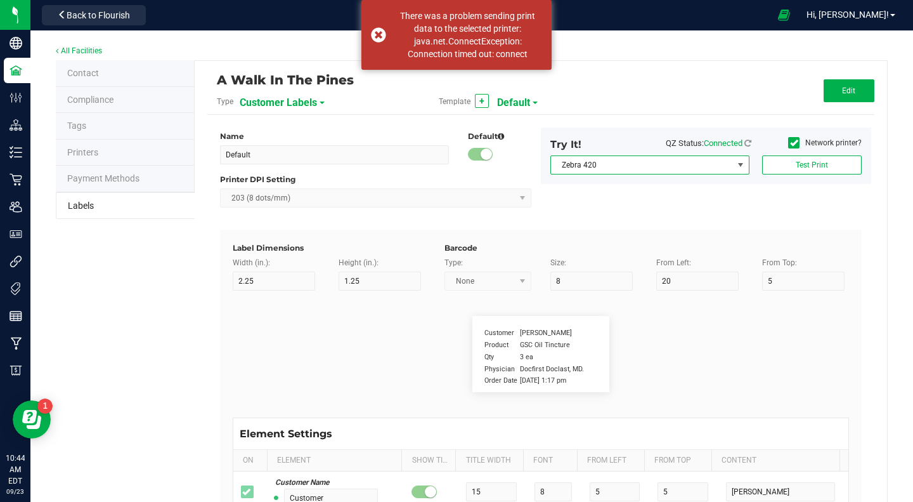
click at [736, 166] on span at bounding box center [741, 165] width 10 height 10
click at [631, 186] on li "Zebra 420" at bounding box center [642, 188] width 195 height 22
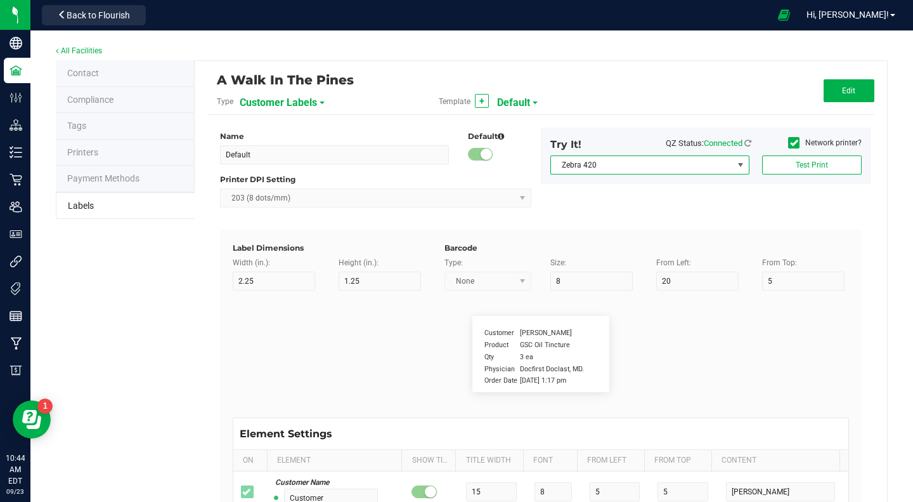
click at [672, 166] on span "Zebra 420" at bounding box center [642, 165] width 182 height 18
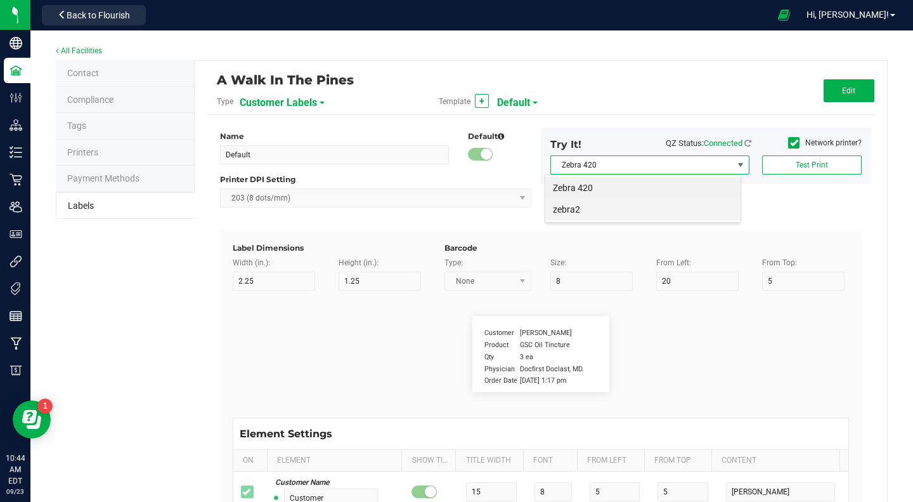
click at [568, 202] on li "zebra2" at bounding box center [642, 210] width 195 height 22
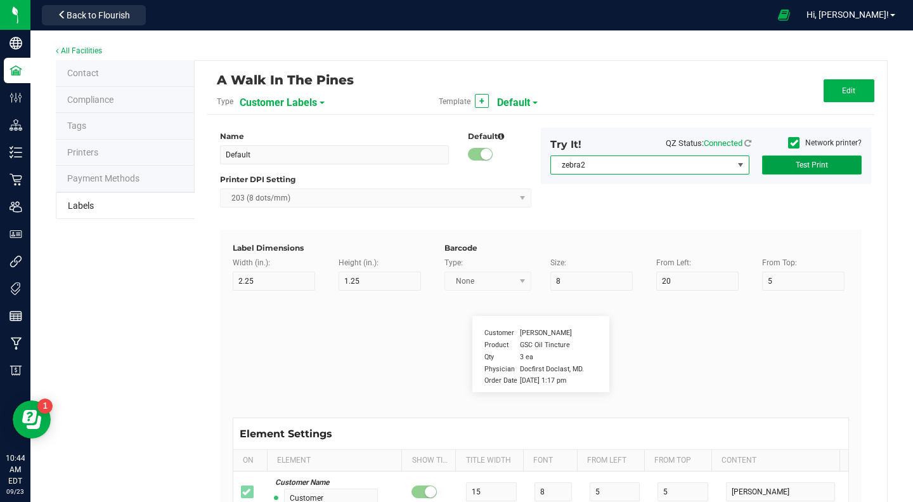
click at [785, 167] on button "Test Print" at bounding box center [812, 164] width 100 height 19
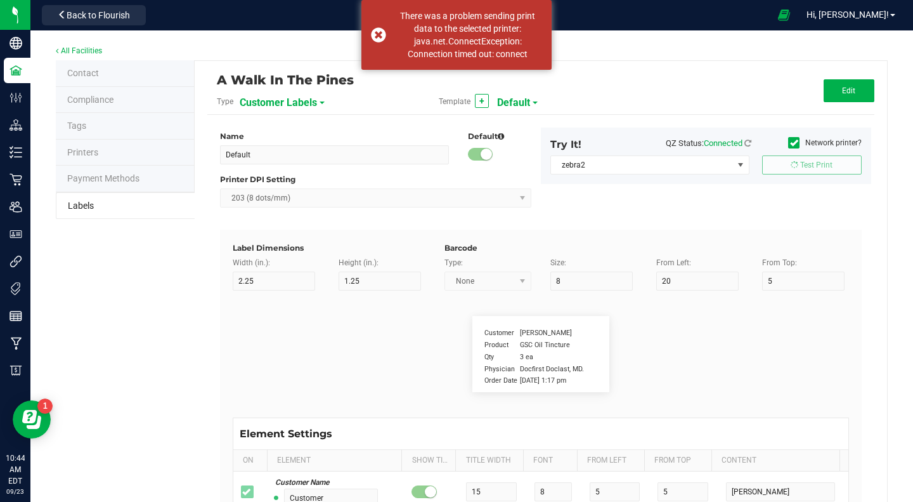
click at [651, 57] on div "All Facilities" at bounding box center [472, 51] width 832 height 17
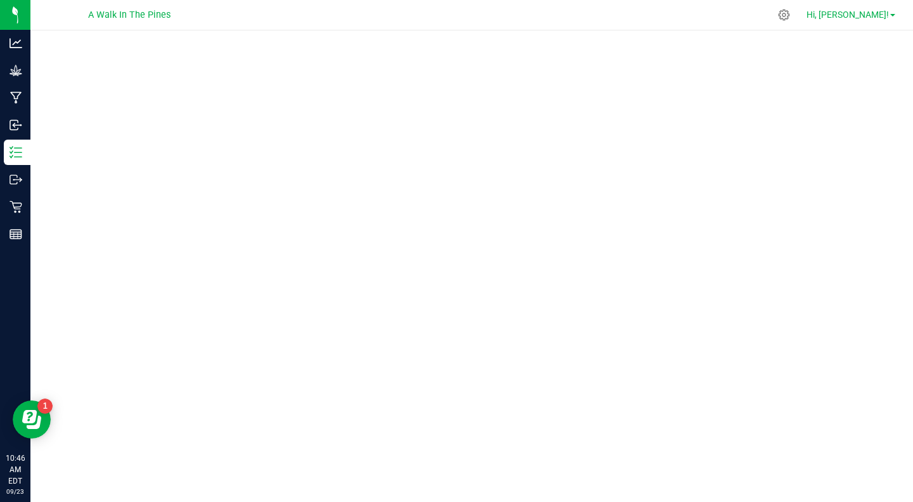
click at [887, 13] on span "Hi, [PERSON_NAME]!" at bounding box center [848, 15] width 82 height 10
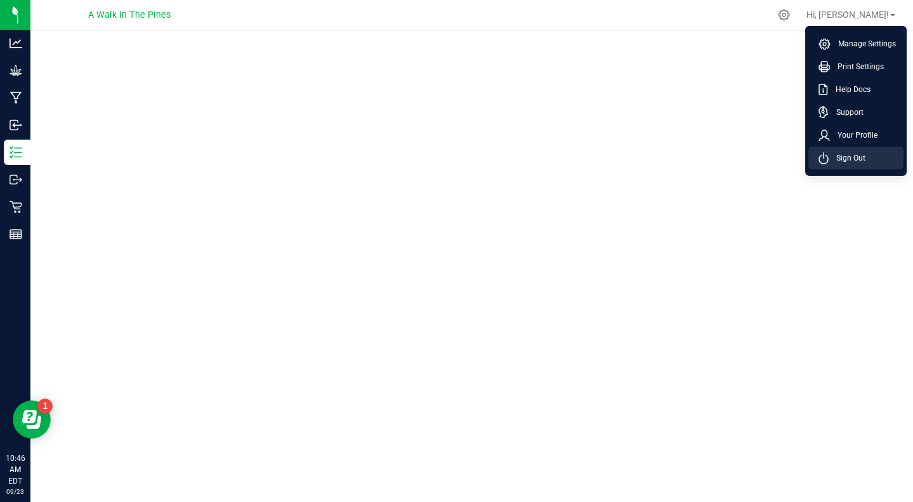
click at [834, 158] on span "Sign Out" at bounding box center [847, 158] width 37 height 13
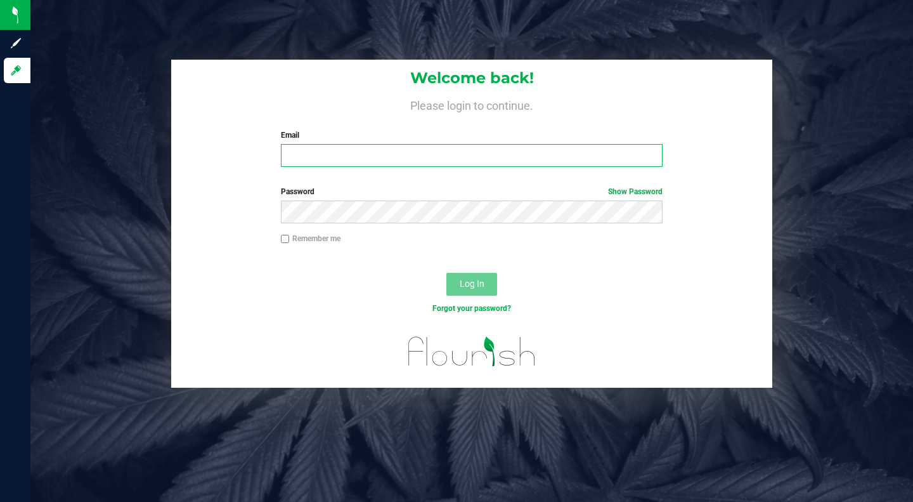
click at [381, 157] on input "Email" at bounding box center [472, 155] width 382 height 23
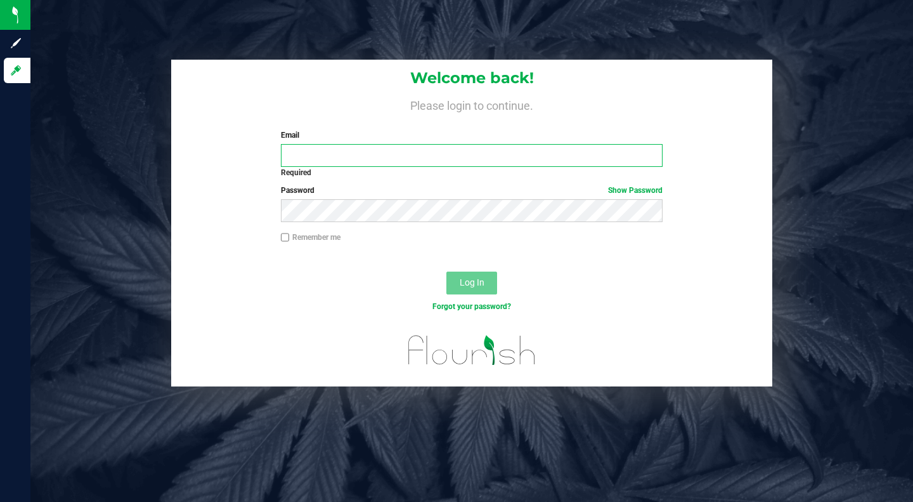
type input "tyler@flxextracts.com"
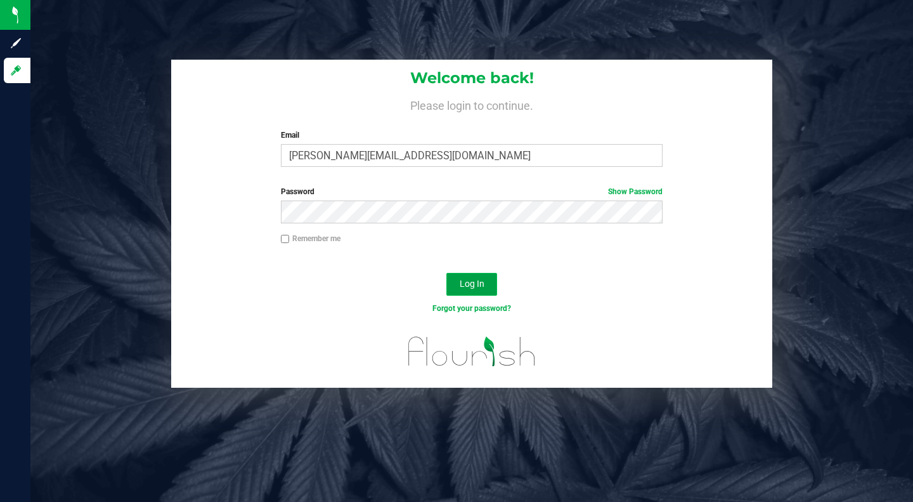
click at [464, 280] on span "Log In" at bounding box center [472, 283] width 25 height 10
